Goal: Task Accomplishment & Management: Manage account settings

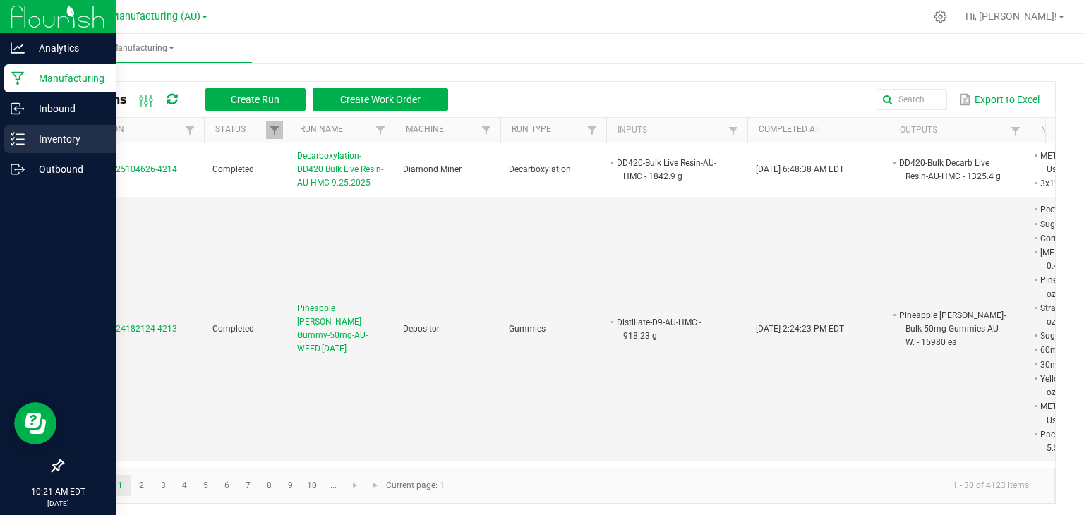
click at [39, 145] on p "Inventory" at bounding box center [67, 139] width 85 height 17
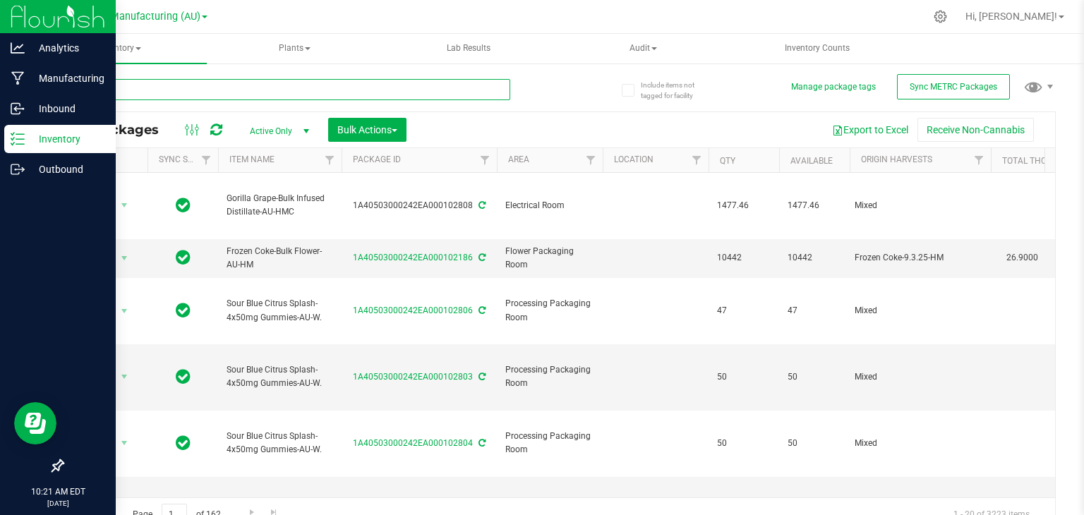
click at [192, 85] on input "text" at bounding box center [286, 89] width 448 height 21
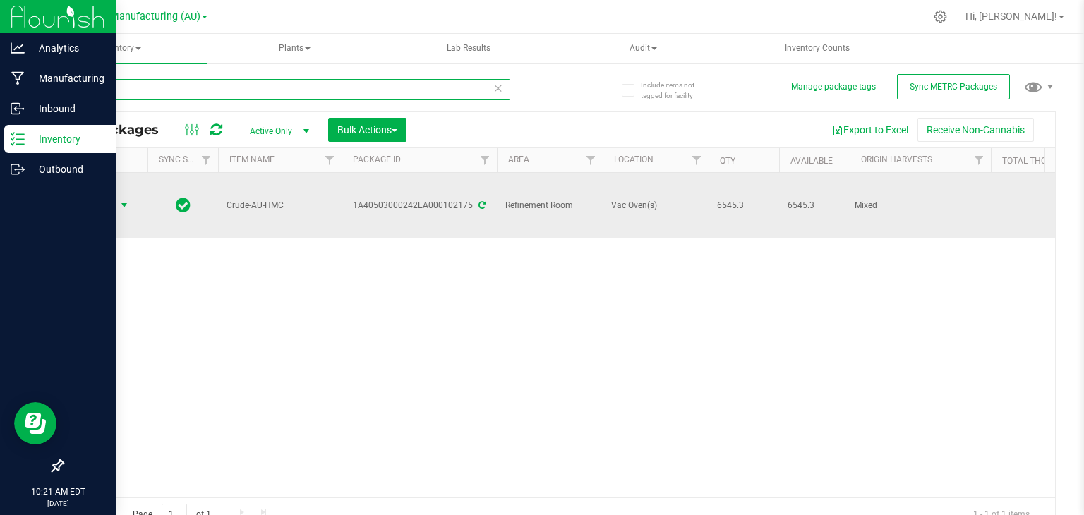
type input "102175"
click at [125, 200] on span "select" at bounding box center [124, 205] width 11 height 11
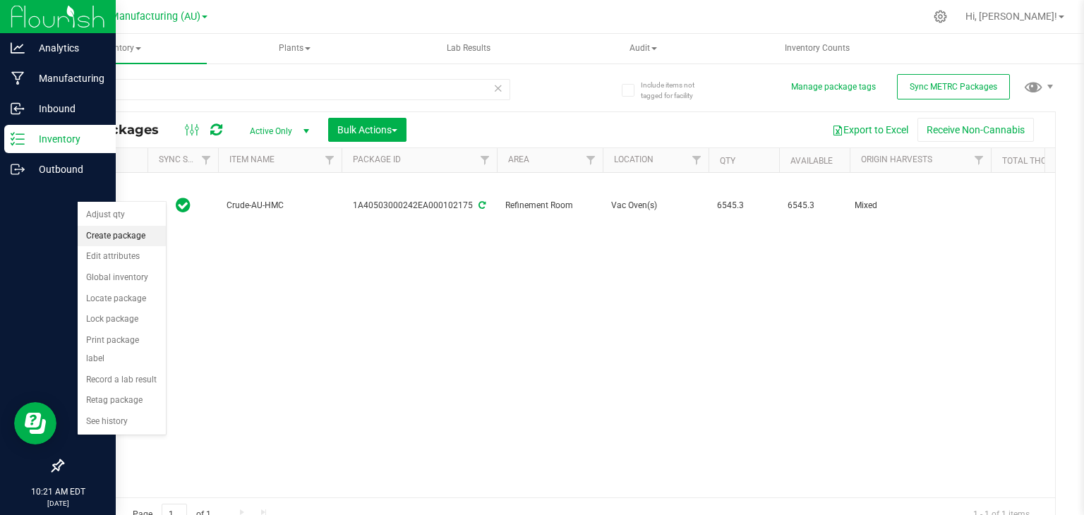
click at [105, 235] on li "Create package" at bounding box center [122, 236] width 88 height 21
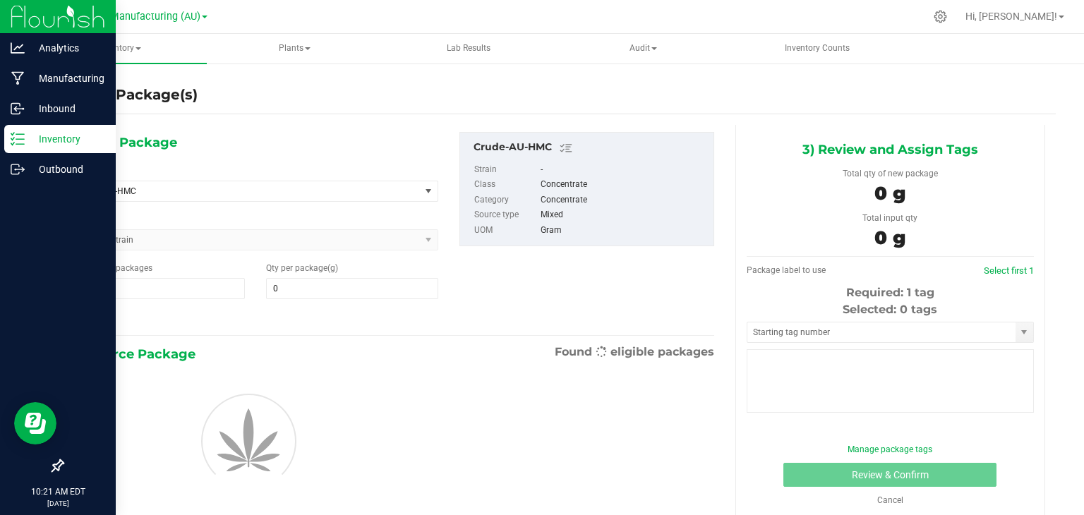
type input "0.0000"
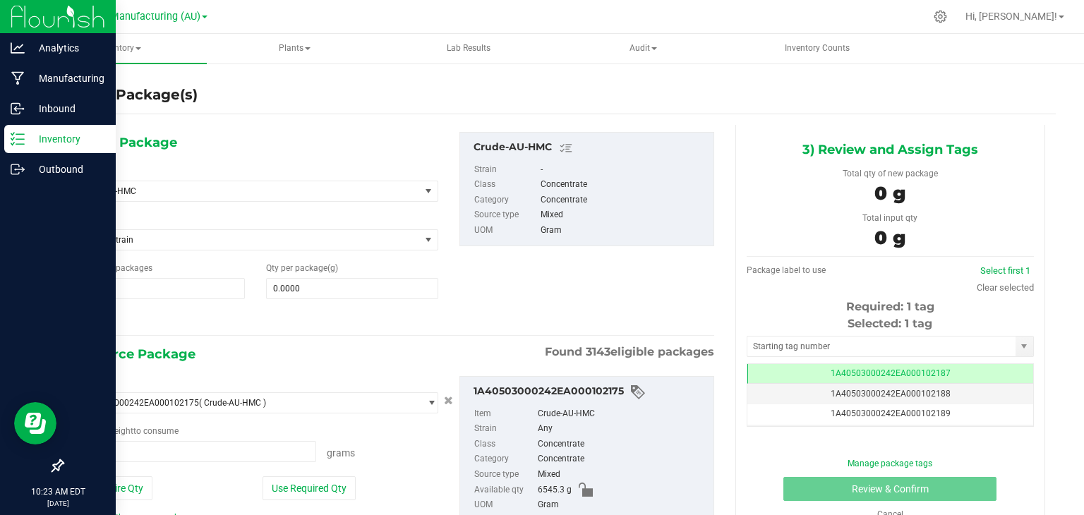
scroll to position [76, 0]
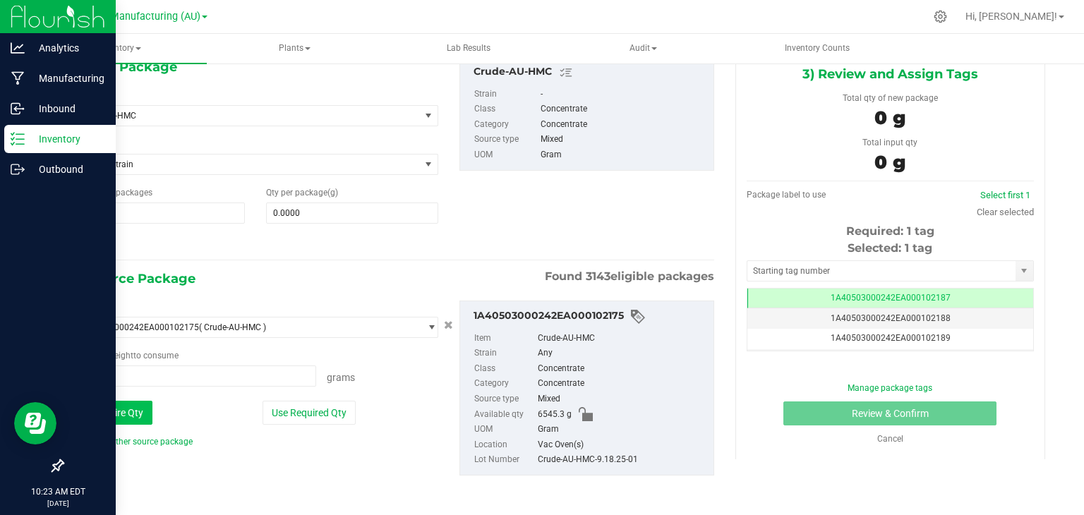
click at [119, 409] on button "Use Entire Qty" at bounding box center [113, 413] width 80 height 24
type input "6545.3000 g"
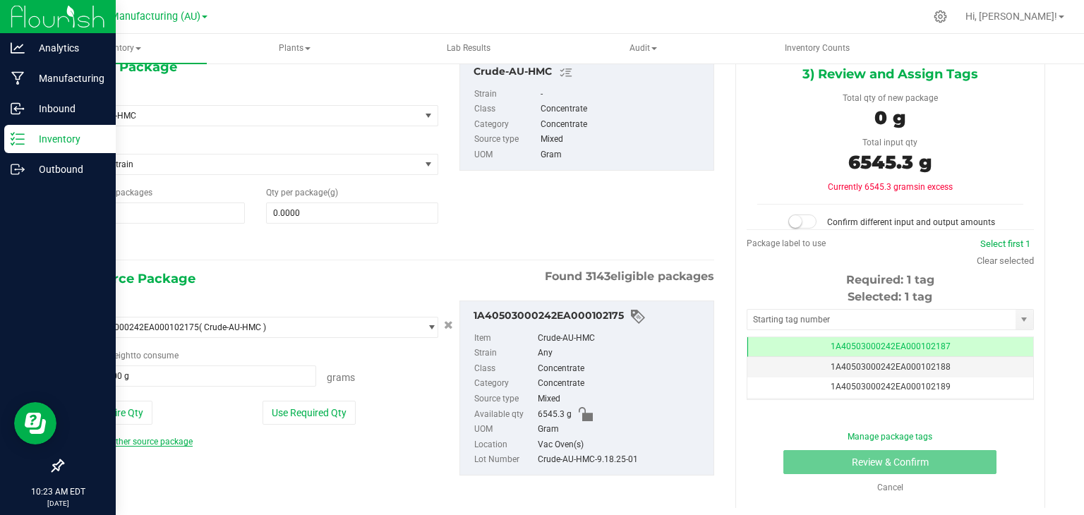
click at [133, 438] on link "Add another source package" at bounding box center [133, 442] width 120 height 10
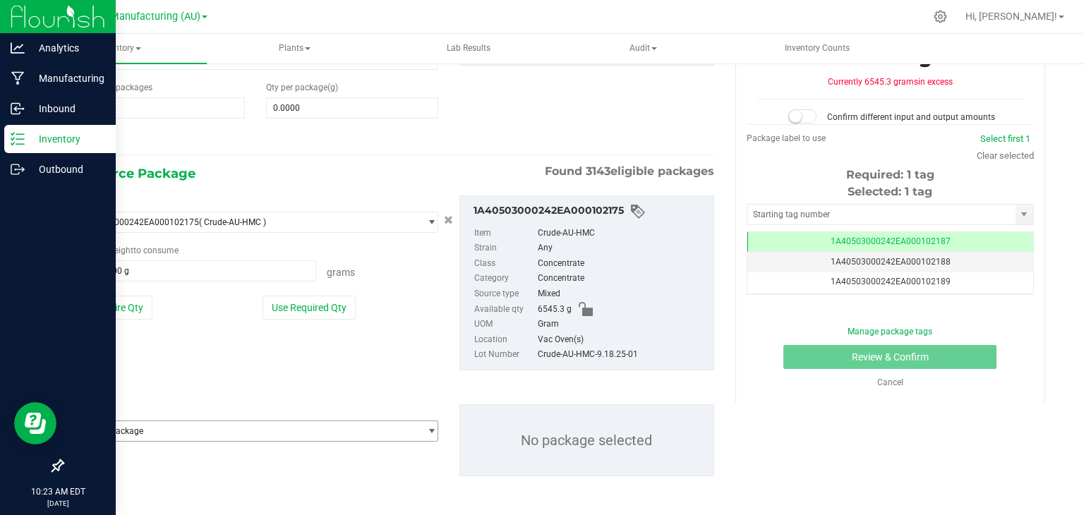
click at [181, 426] on span "Select package" at bounding box center [246, 431] width 347 height 20
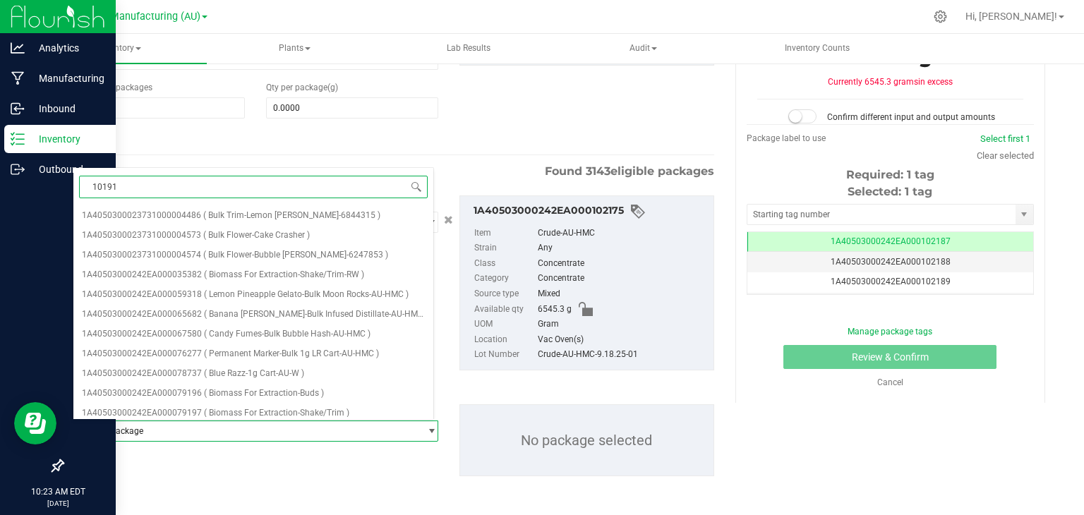
type input "101916"
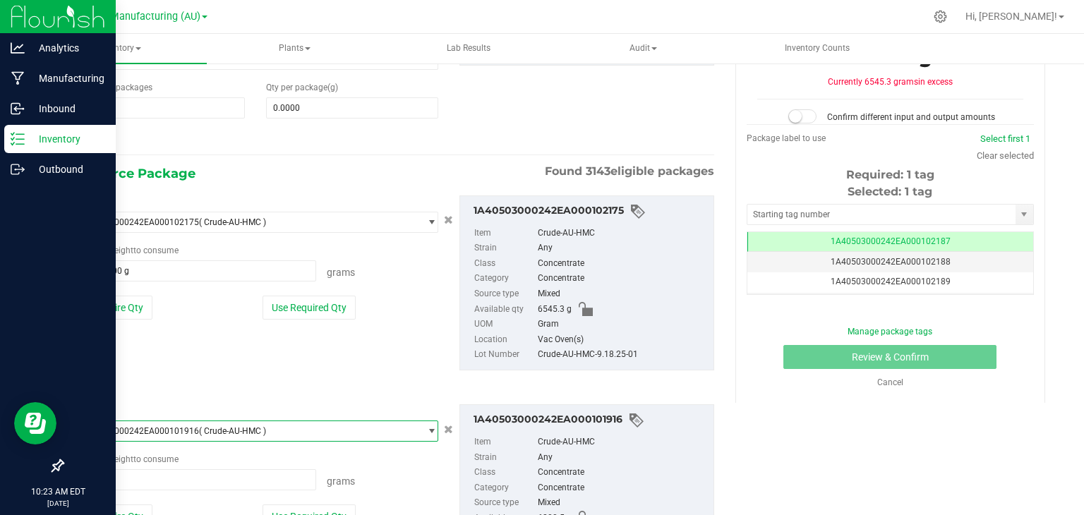
scroll to position [284, 0]
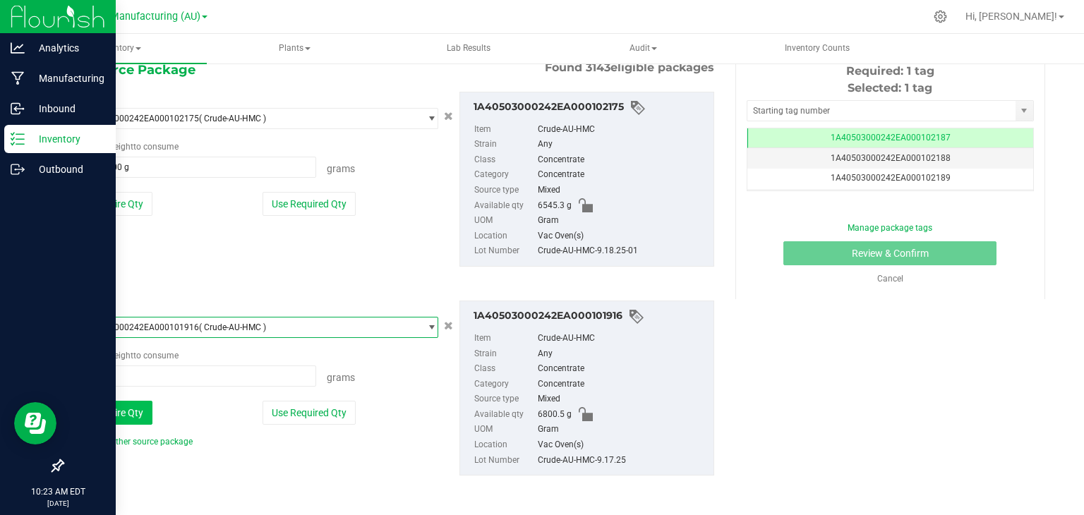
click at [131, 409] on button "Use Entire Qty" at bounding box center [113, 413] width 80 height 24
type input "6800.5000 g"
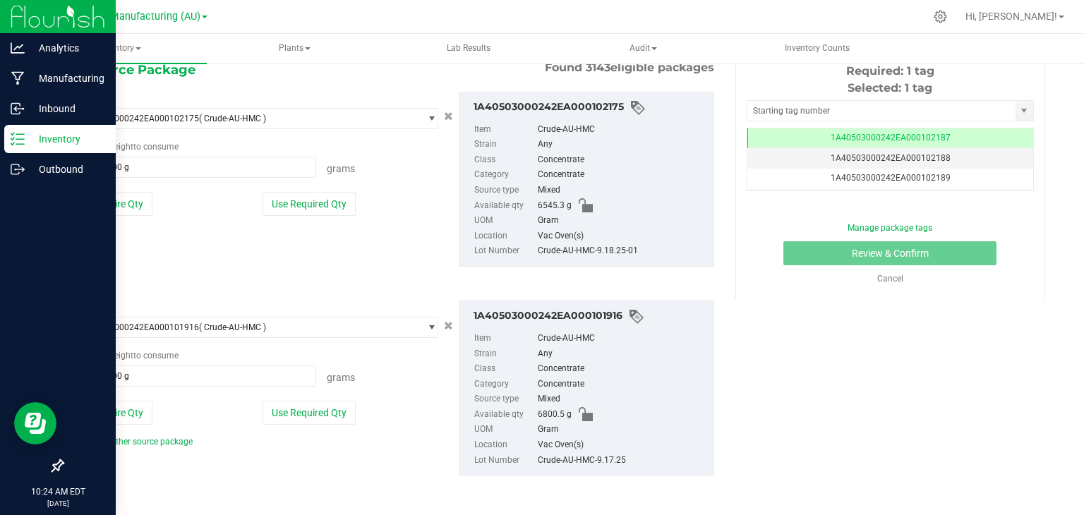
scroll to position [0, 0]
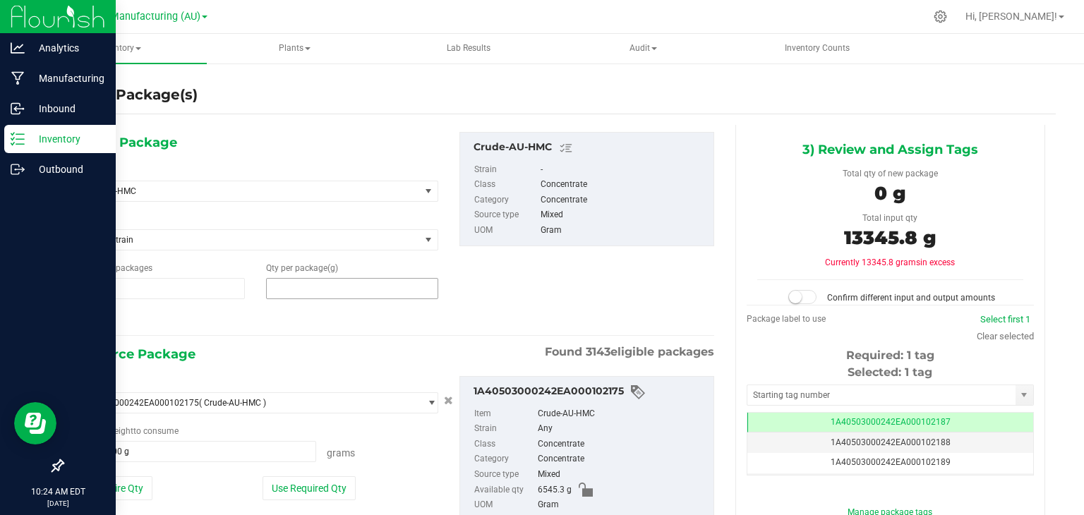
click at [341, 290] on span at bounding box center [352, 288] width 172 height 21
type input "13345.8"
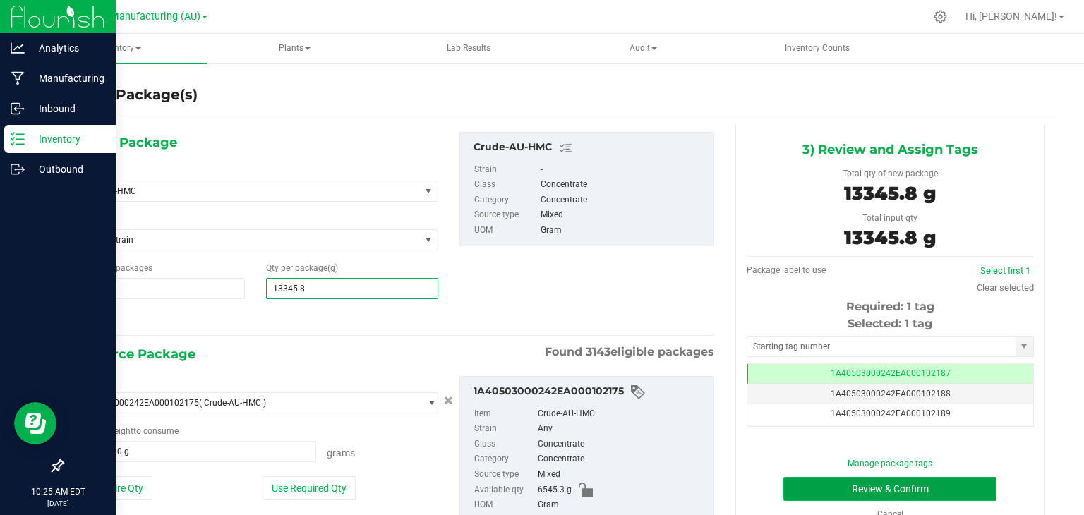
type input "13,345.8000"
click at [839, 481] on button "Review & Confirm" at bounding box center [889, 489] width 213 height 24
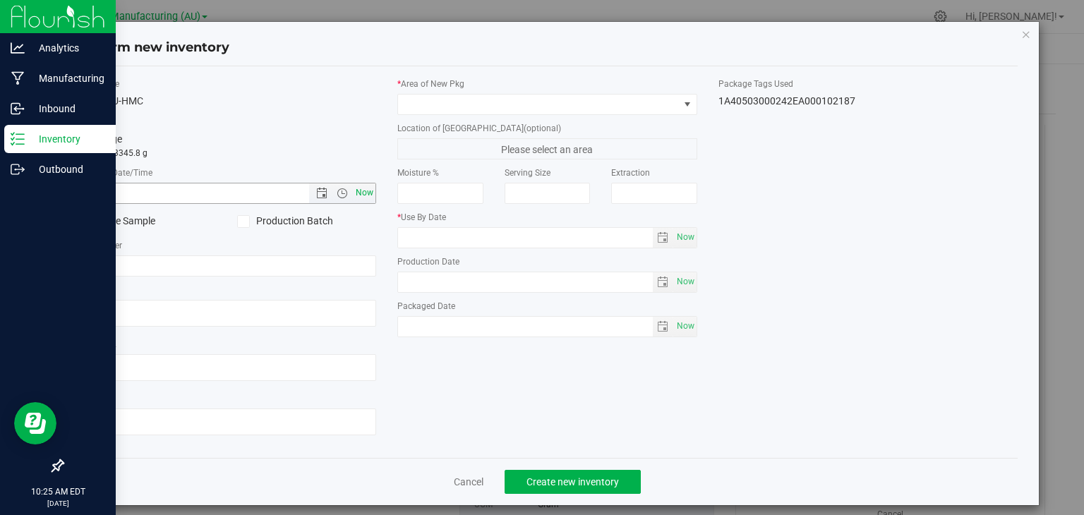
click at [354, 186] on span "Now" at bounding box center [365, 193] width 24 height 20
type input "[DATE] 10:25 AM"
click at [274, 217] on label "Production Batch" at bounding box center [306, 221] width 139 height 15
click at [0, 0] on input "Production Batch" at bounding box center [0, 0] width 0 height 0
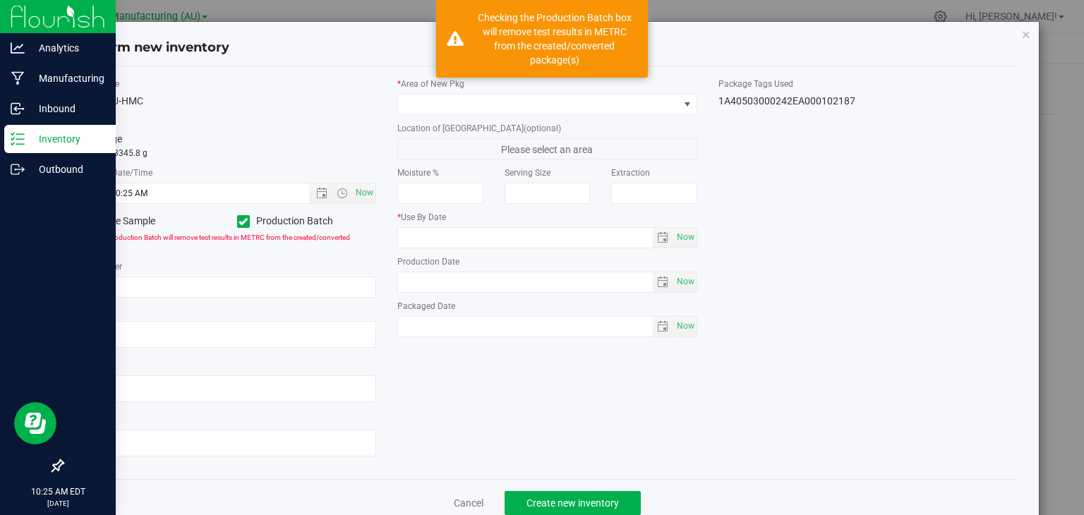
click at [208, 275] on div "Lot Number" at bounding box center [227, 278] width 300 height 37
click at [206, 287] on input "text" at bounding box center [227, 287] width 300 height 21
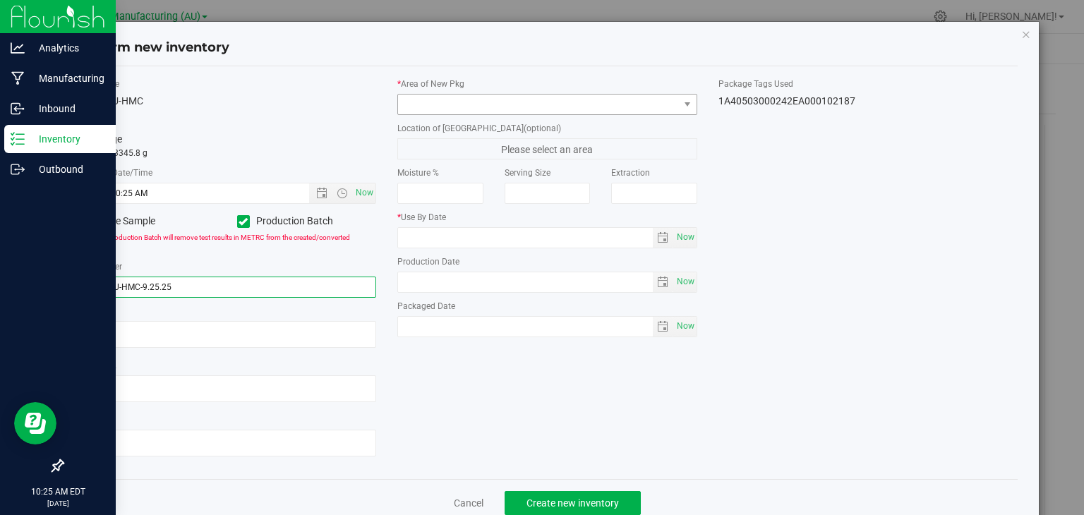
type input "Crude-AU-HMC-9.25.25"
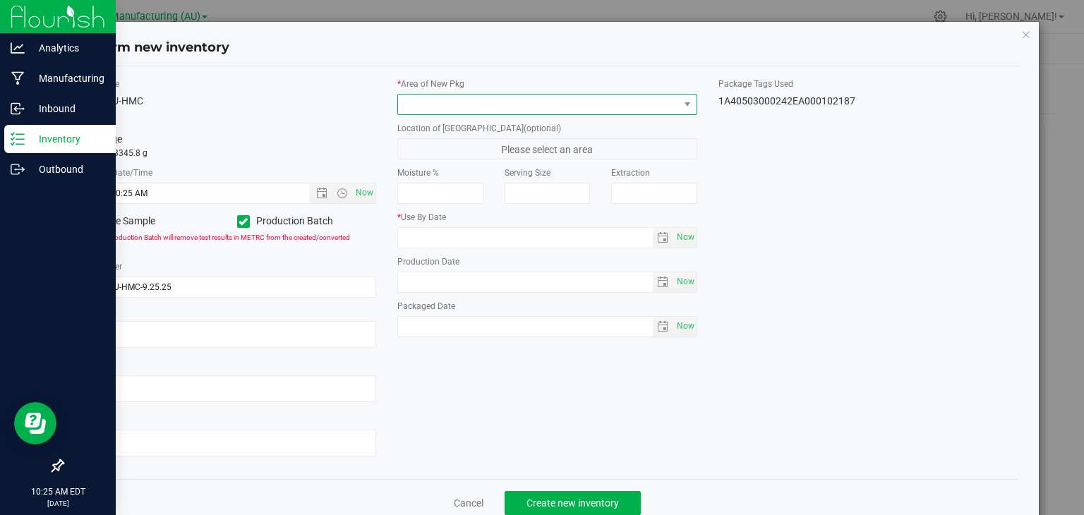
click at [576, 108] on span at bounding box center [538, 105] width 281 height 20
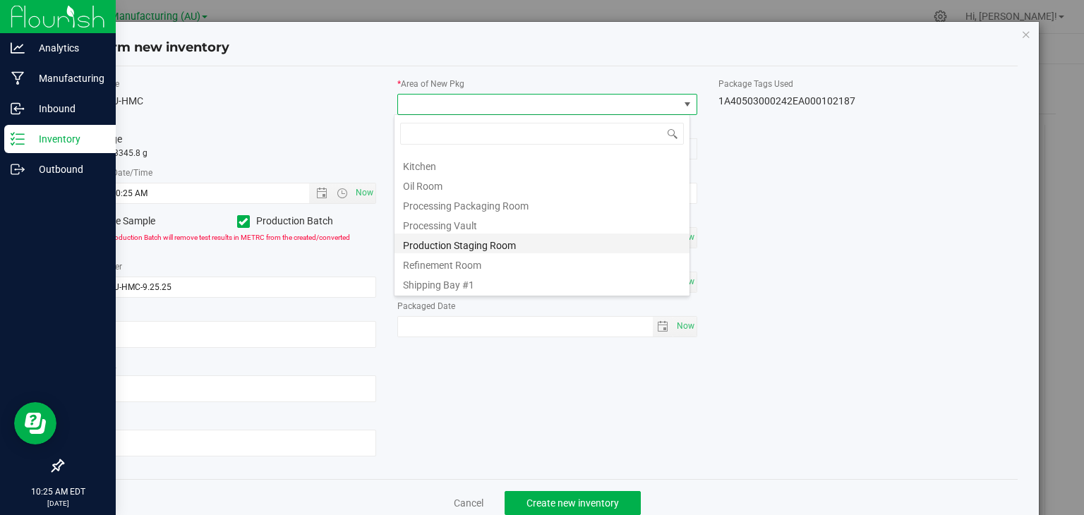
scroll to position [157, 0]
click at [438, 265] on li "Refinement Room" at bounding box center [542, 262] width 295 height 20
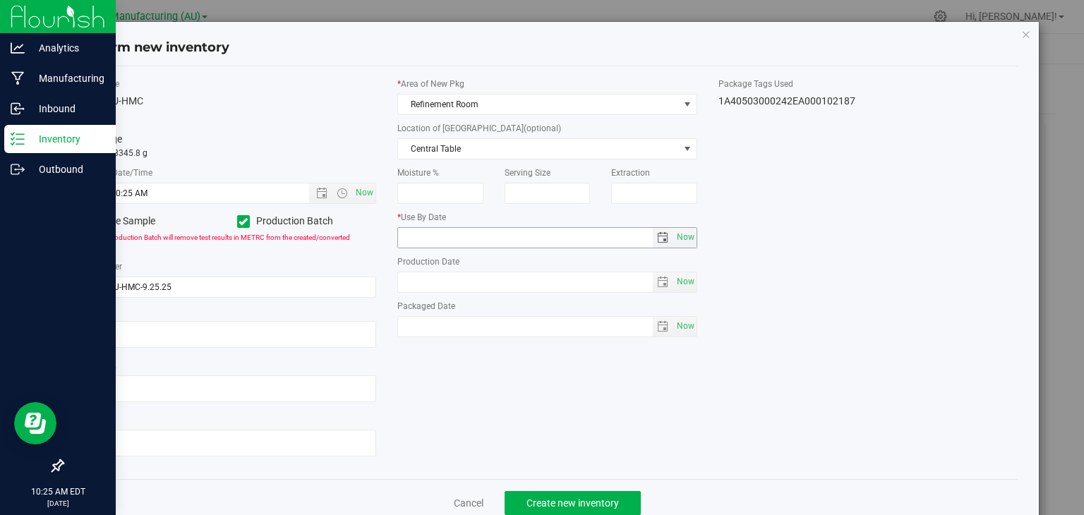
click at [689, 227] on span "Now" at bounding box center [547, 237] width 300 height 21
click at [683, 232] on span "Now" at bounding box center [685, 237] width 24 height 20
type input "[DATE]"
click at [679, 283] on span "Now" at bounding box center [685, 282] width 24 height 20
type input "[DATE]"
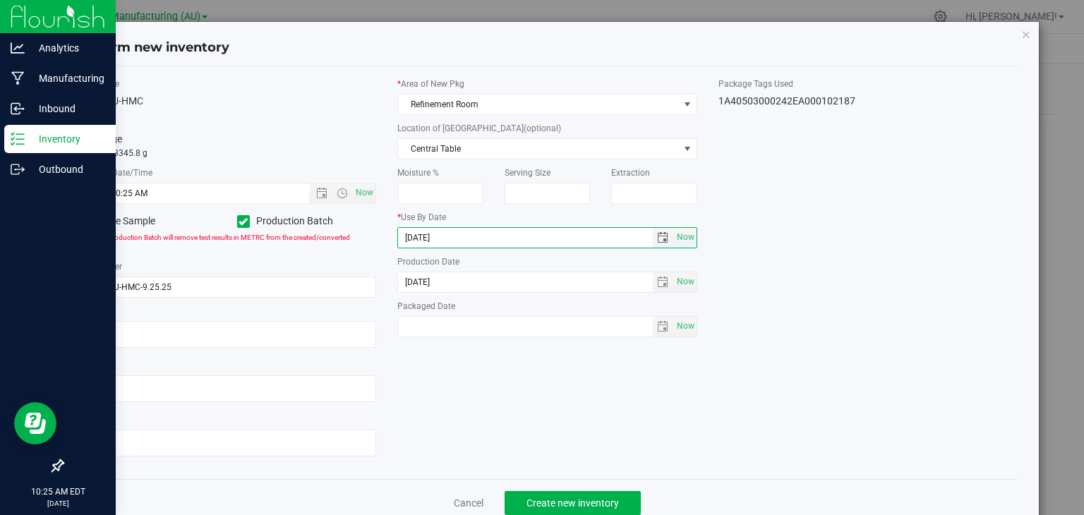
click at [417, 230] on input "[DATE]" at bounding box center [525, 238] width 255 height 20
type input "[DATE]"
click at [541, 498] on span "Create new inventory" at bounding box center [572, 503] width 92 height 11
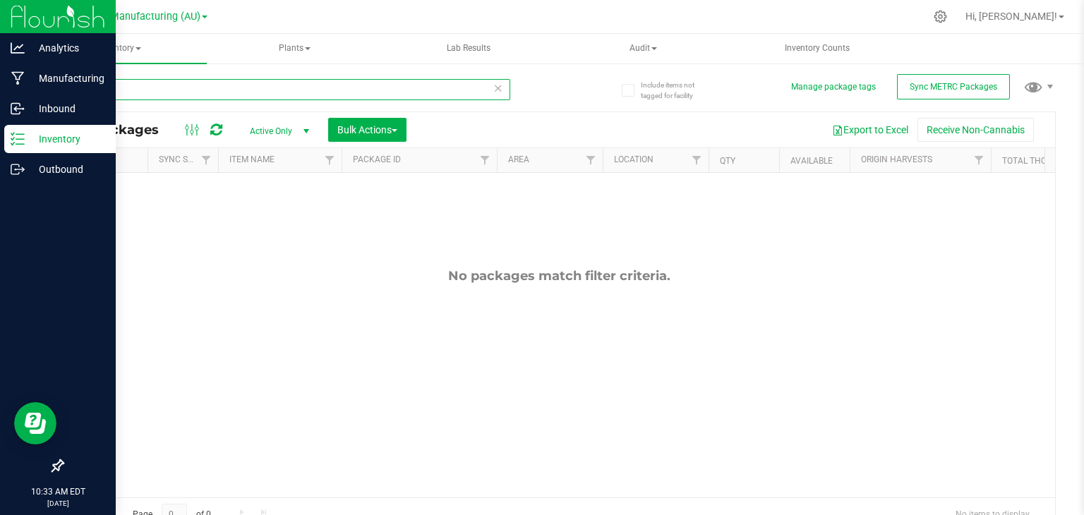
click at [499, 92] on input "102175" at bounding box center [286, 89] width 448 height 21
click at [494, 90] on icon at bounding box center [498, 87] width 10 height 17
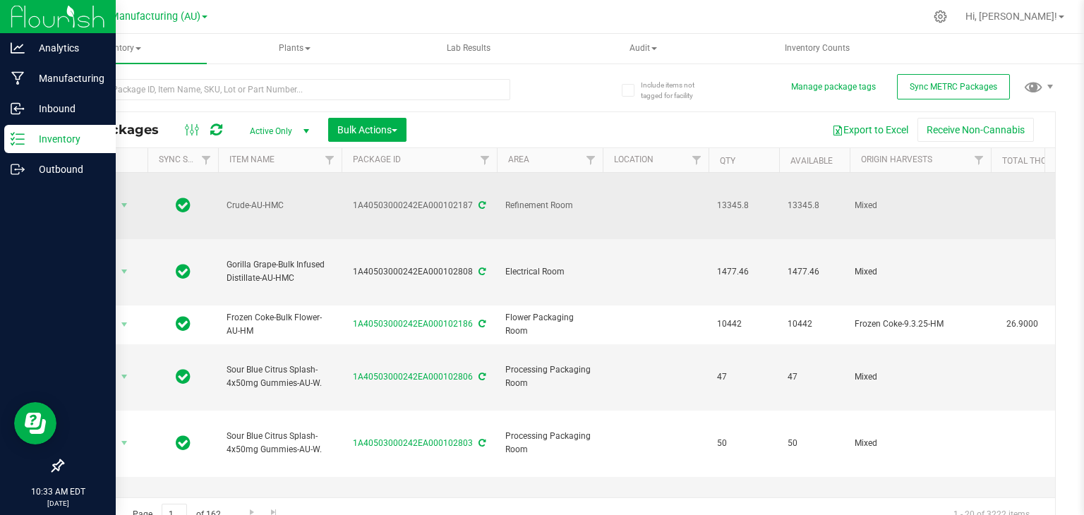
type input "[DATE]"
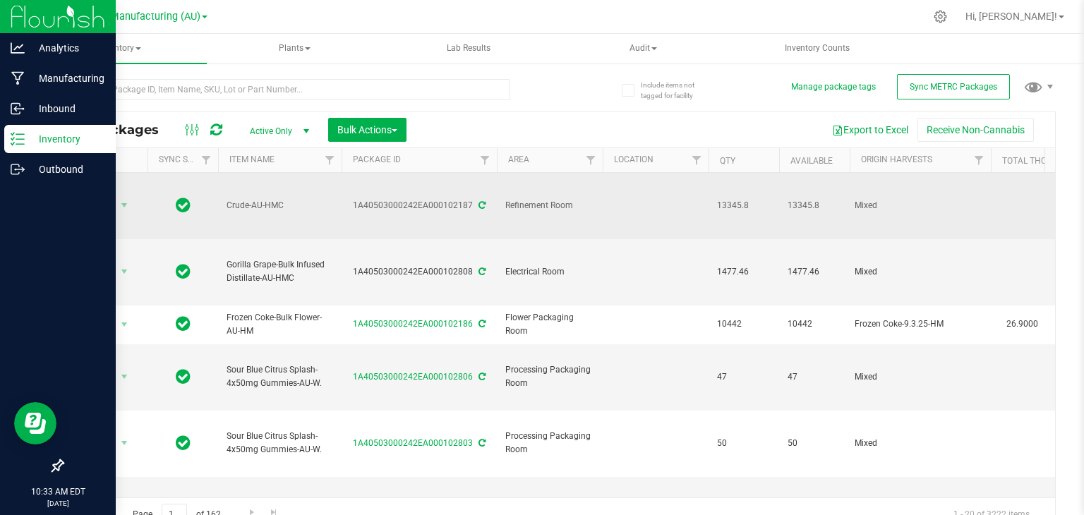
type input "[DATE]"
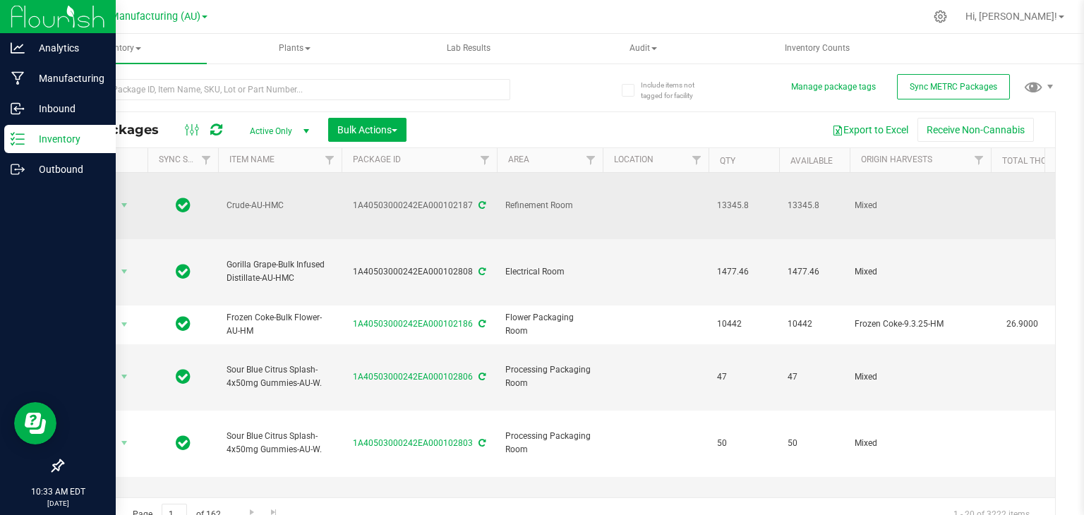
type input "[DATE]"
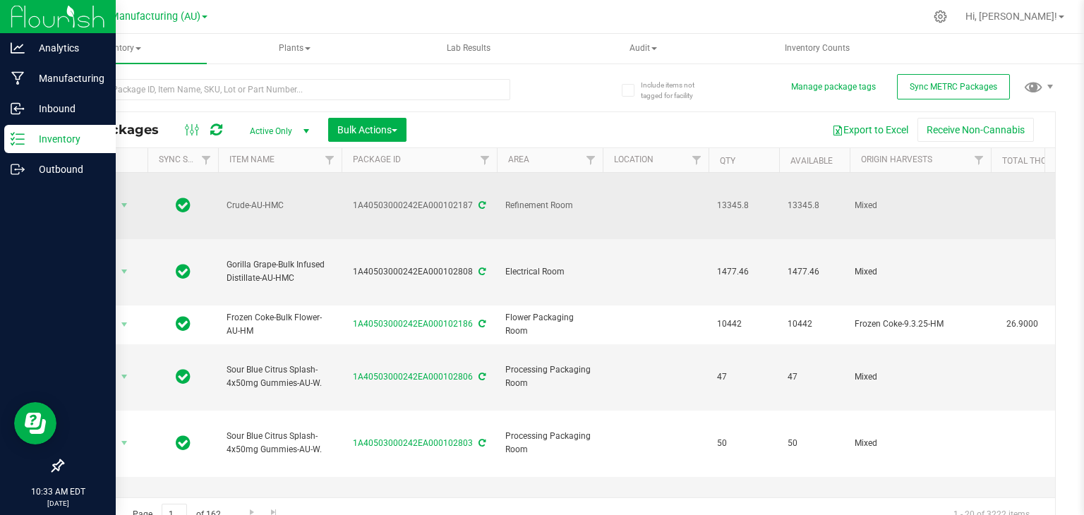
type input "[DATE]"
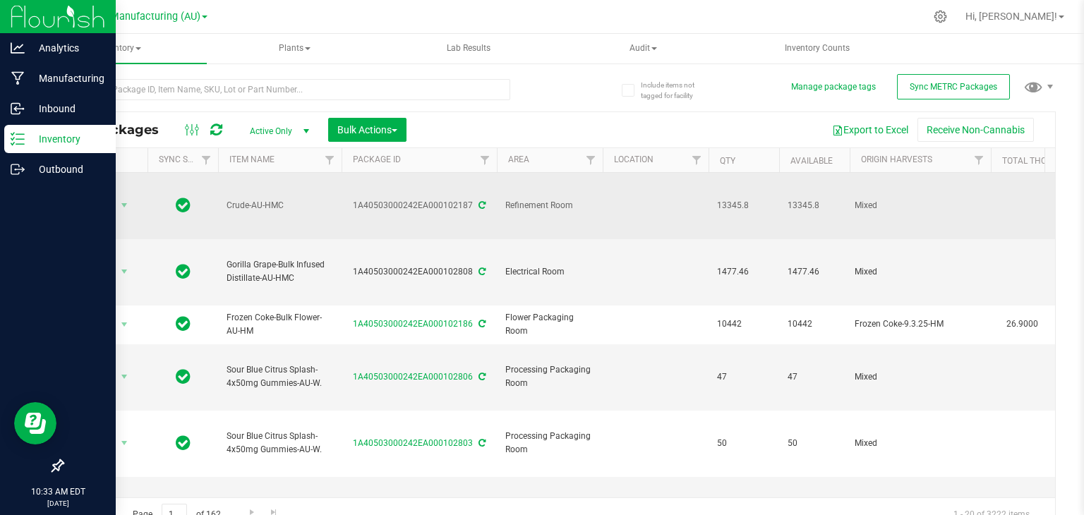
type input "[DATE]"
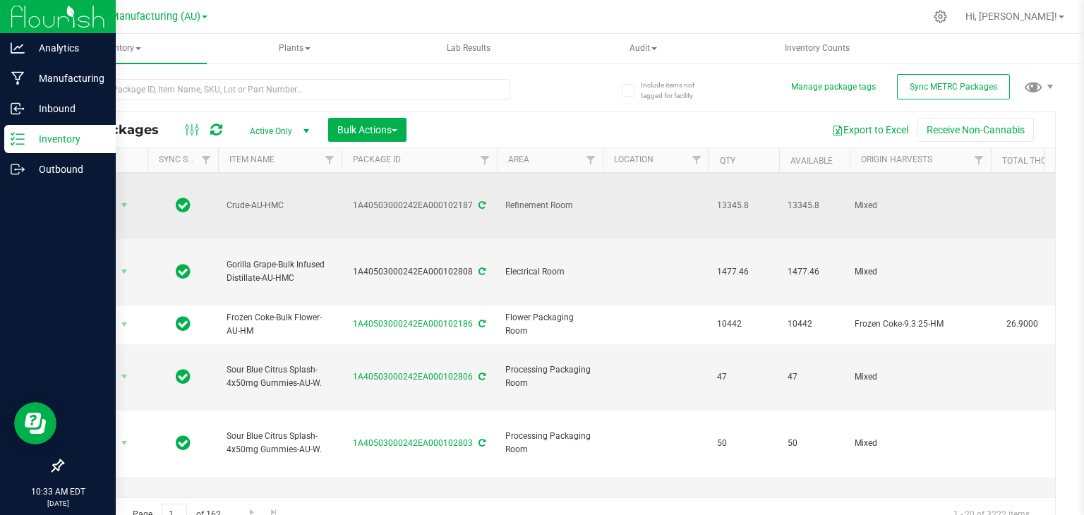
type input "[DATE]"
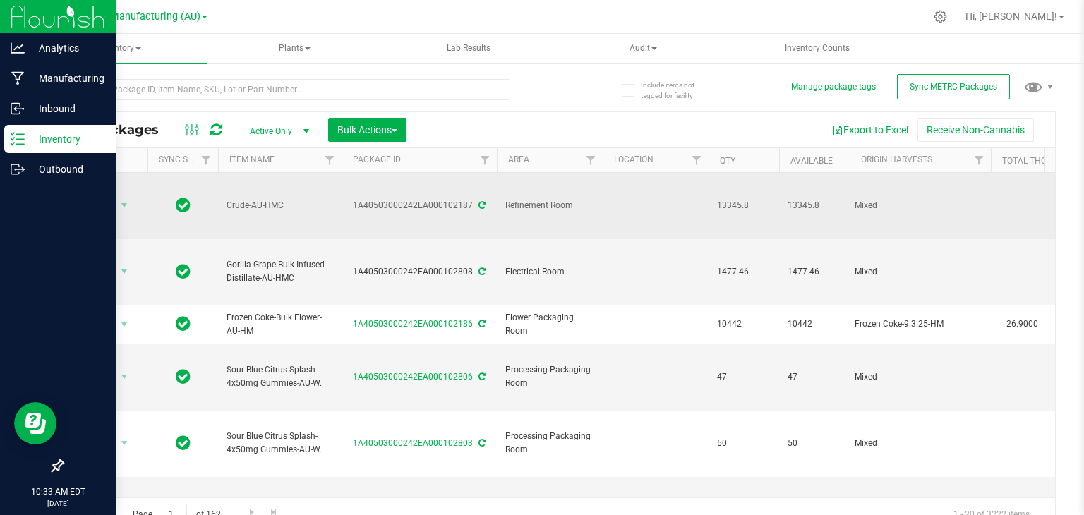
type input "[DATE]"
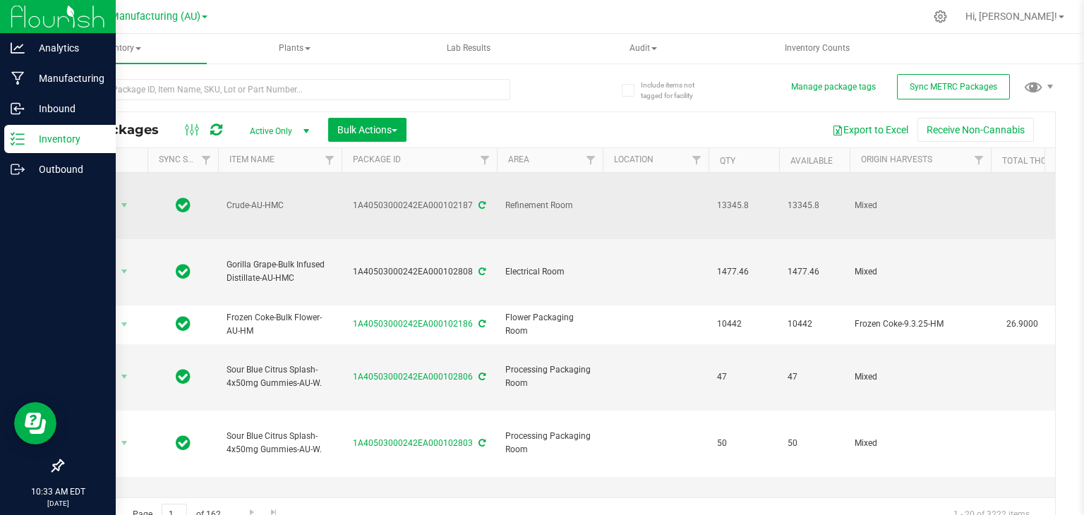
type input "[DATE]"
click at [120, 200] on span "select" at bounding box center [124, 205] width 11 height 11
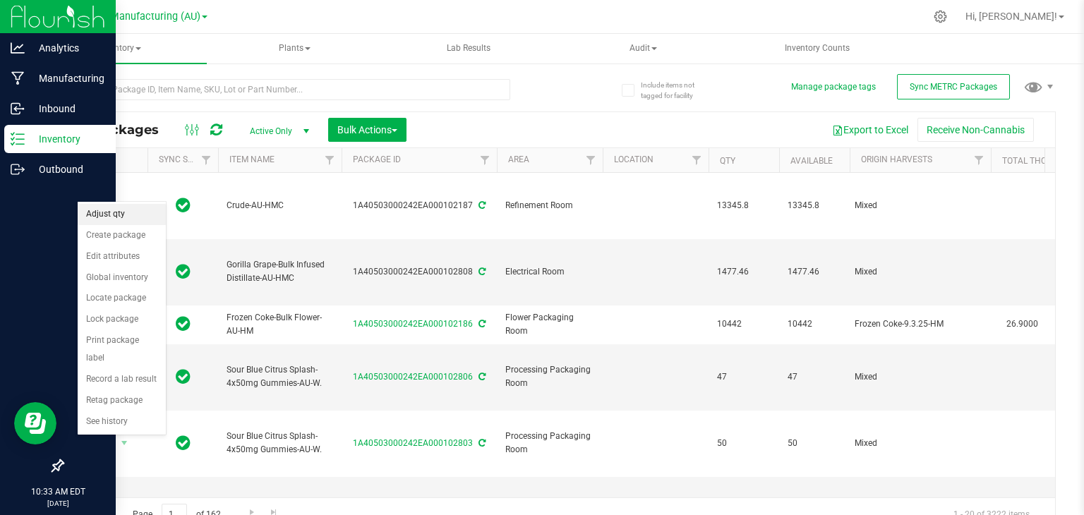
click at [119, 212] on li "Adjust qty" at bounding box center [122, 214] width 88 height 21
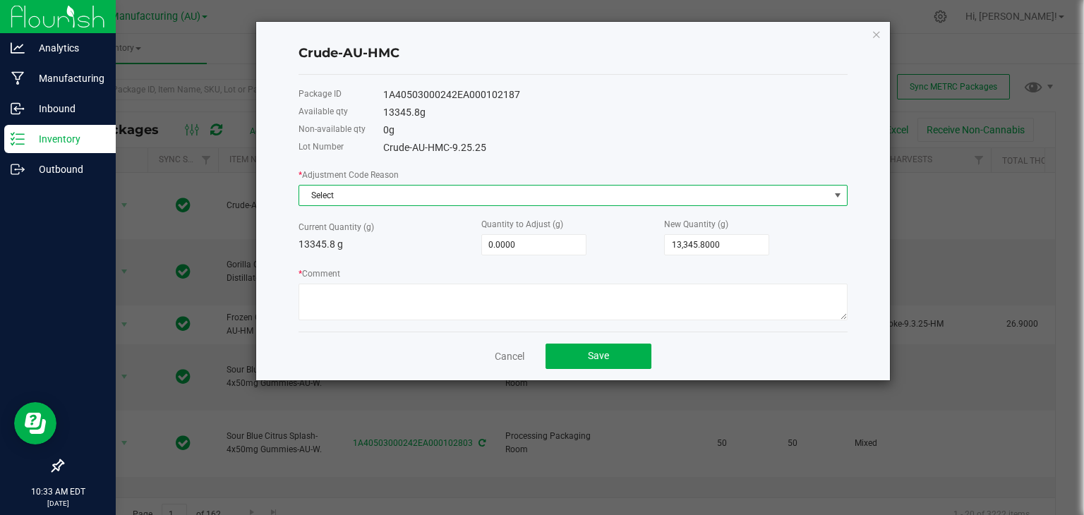
click at [594, 195] on span "Select" at bounding box center [564, 196] width 530 height 20
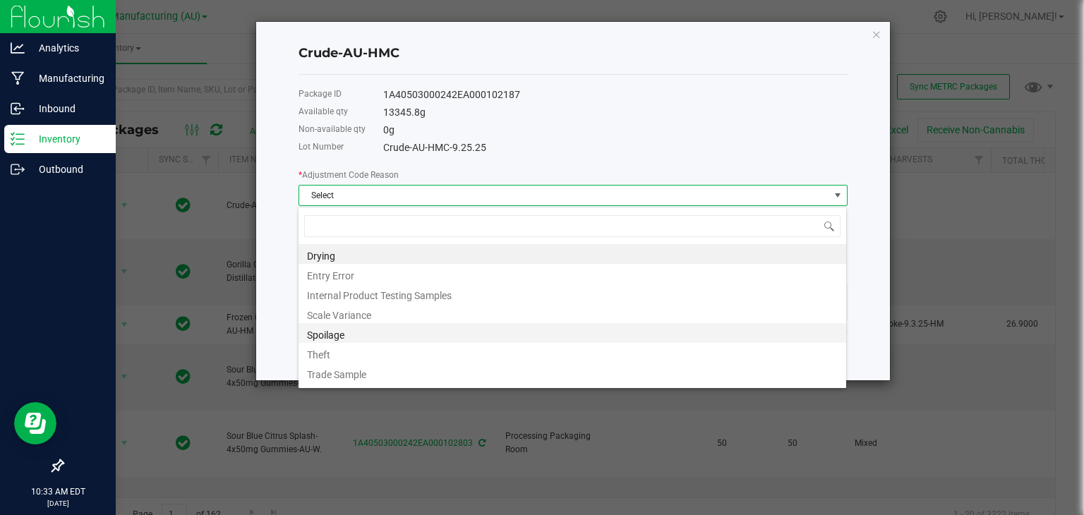
scroll to position [17, 0]
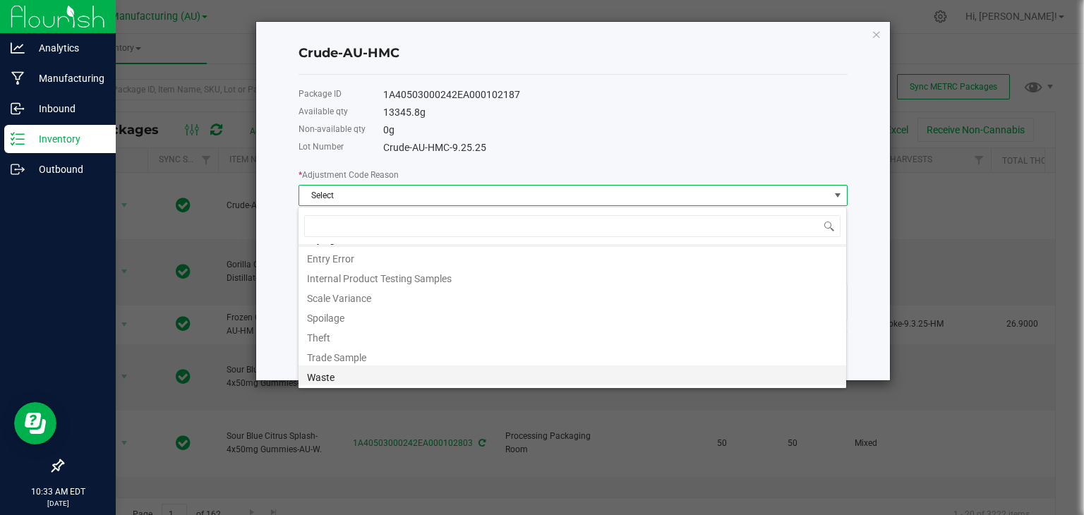
click at [336, 371] on li "Waste" at bounding box center [573, 376] width 548 height 20
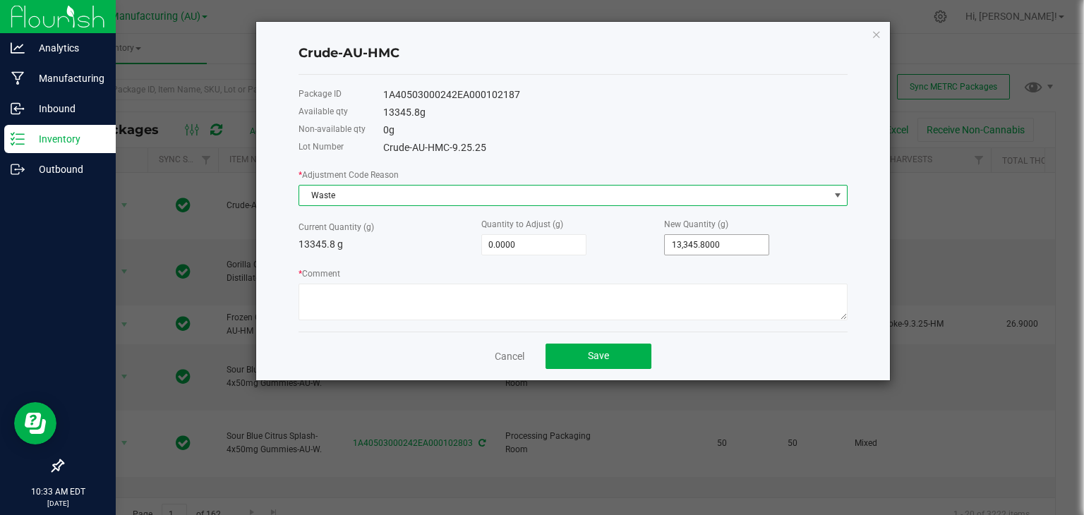
type input "13345.8"
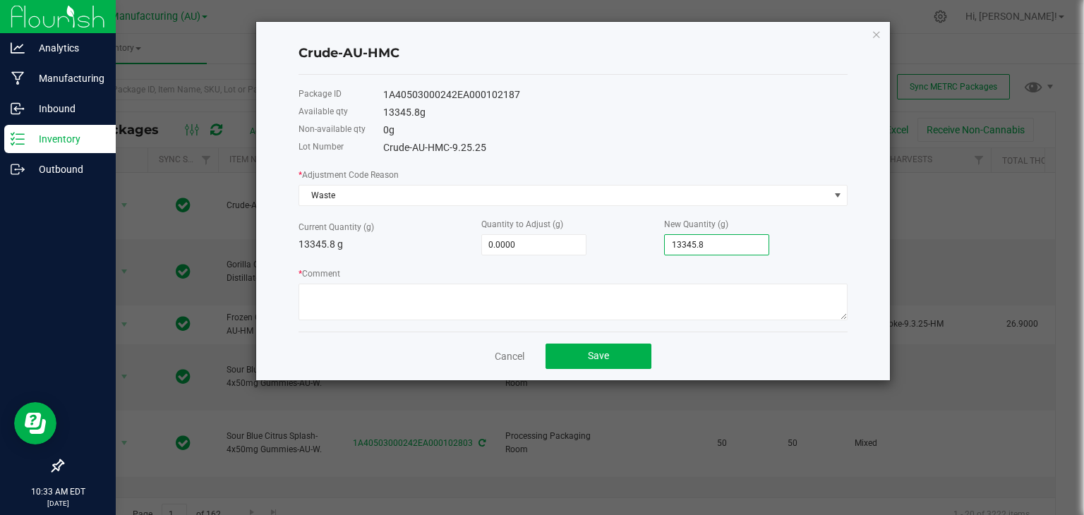
type input "-13,336.8000"
type input "9"
type input "-13,247.8000"
type input "98"
type input "-12,356.8000"
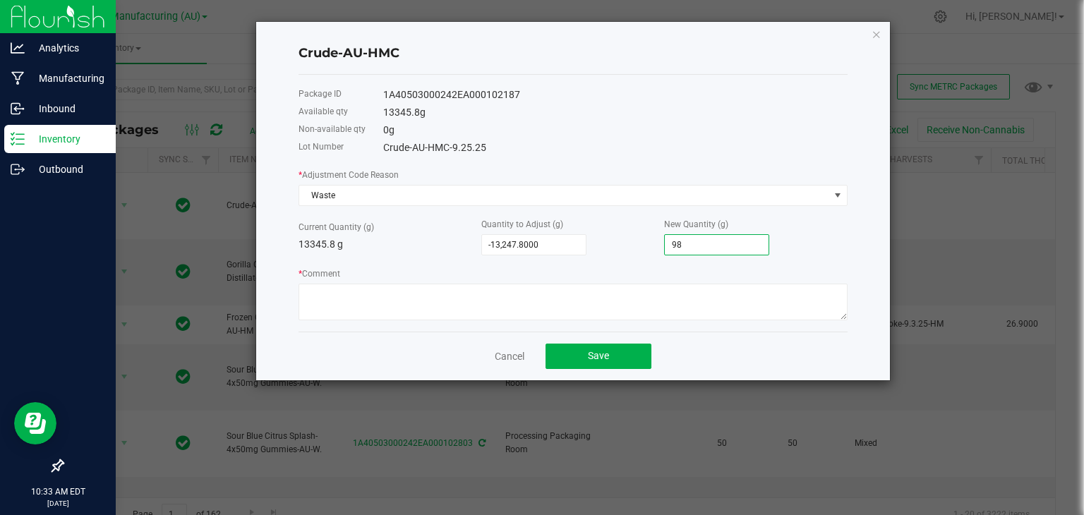
type input "989"
type input "-3,447.8000"
type input "9898."
type input "-3,447.7000"
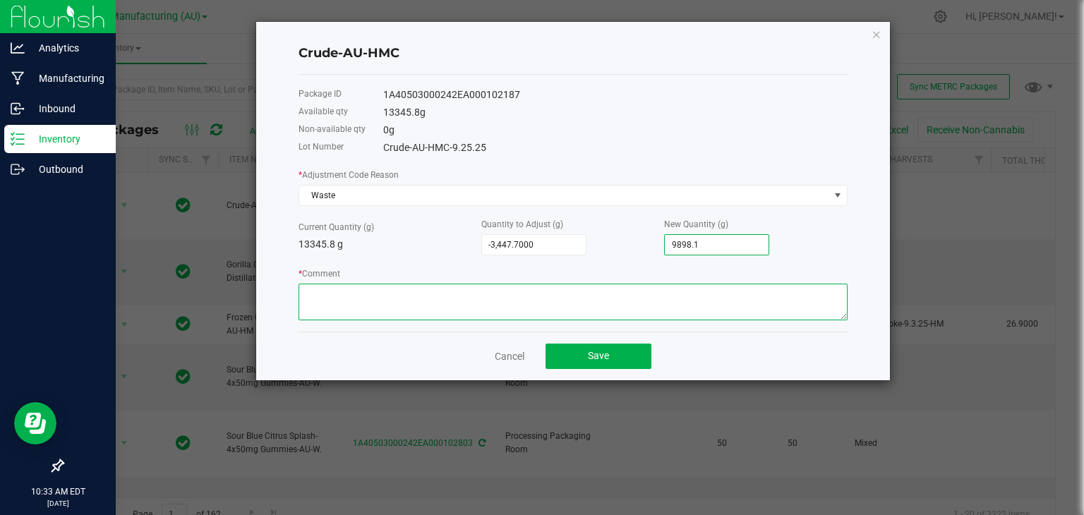
type input "9,898.1000"
click at [520, 309] on textarea "* Comment" at bounding box center [573, 302] width 549 height 37
type textarea "[MEDICAL_DATA] purge loss."
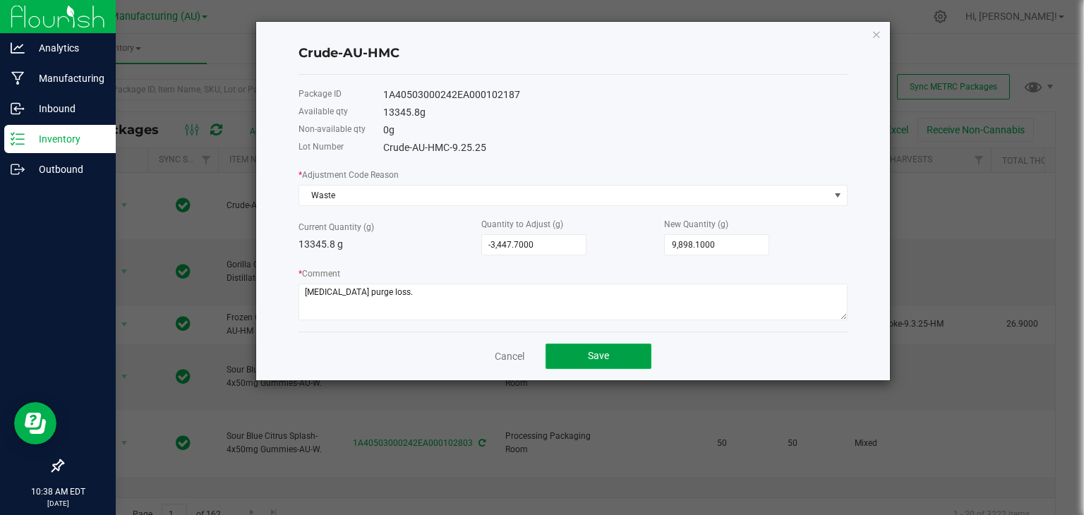
click at [613, 346] on button "Save" at bounding box center [599, 356] width 106 height 25
